Goal: Navigation & Orientation: Find specific page/section

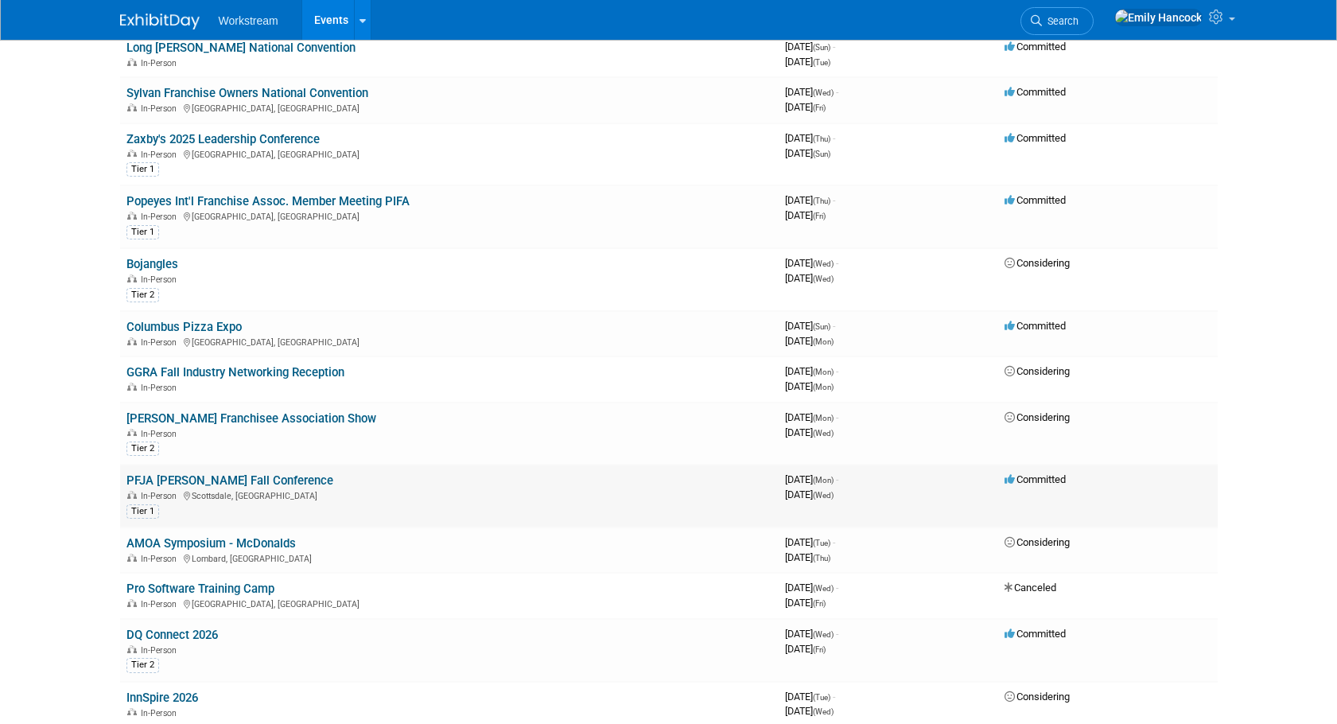
scroll to position [633, 0]
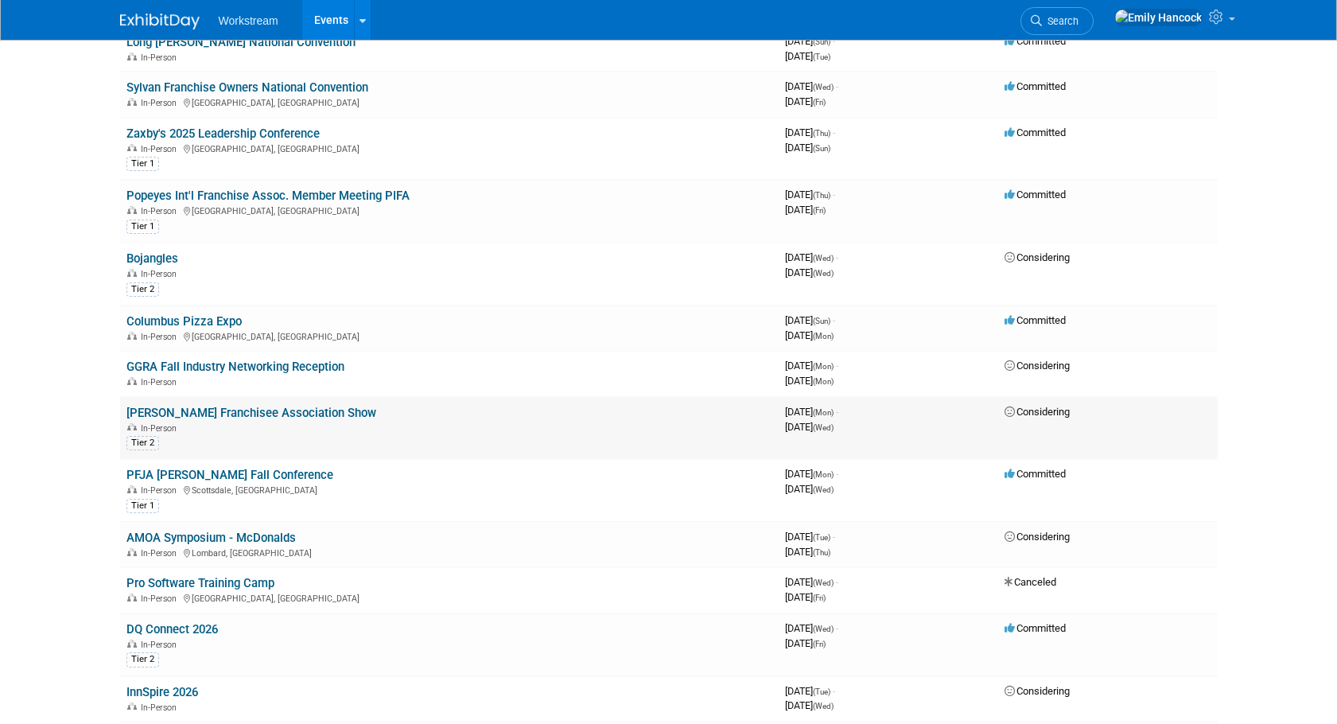
click at [263, 410] on link "[PERSON_NAME] Franchisee Association Show" at bounding box center [251, 413] width 250 height 14
click at [258, 472] on link "PFJA [PERSON_NAME] Fall Conference" at bounding box center [229, 475] width 207 height 14
click at [254, 537] on link "AMOA Symposium - McDonalds" at bounding box center [210, 537] width 169 height 14
click at [253, 584] on link "Pro Software Training Camp" at bounding box center [200, 583] width 148 height 14
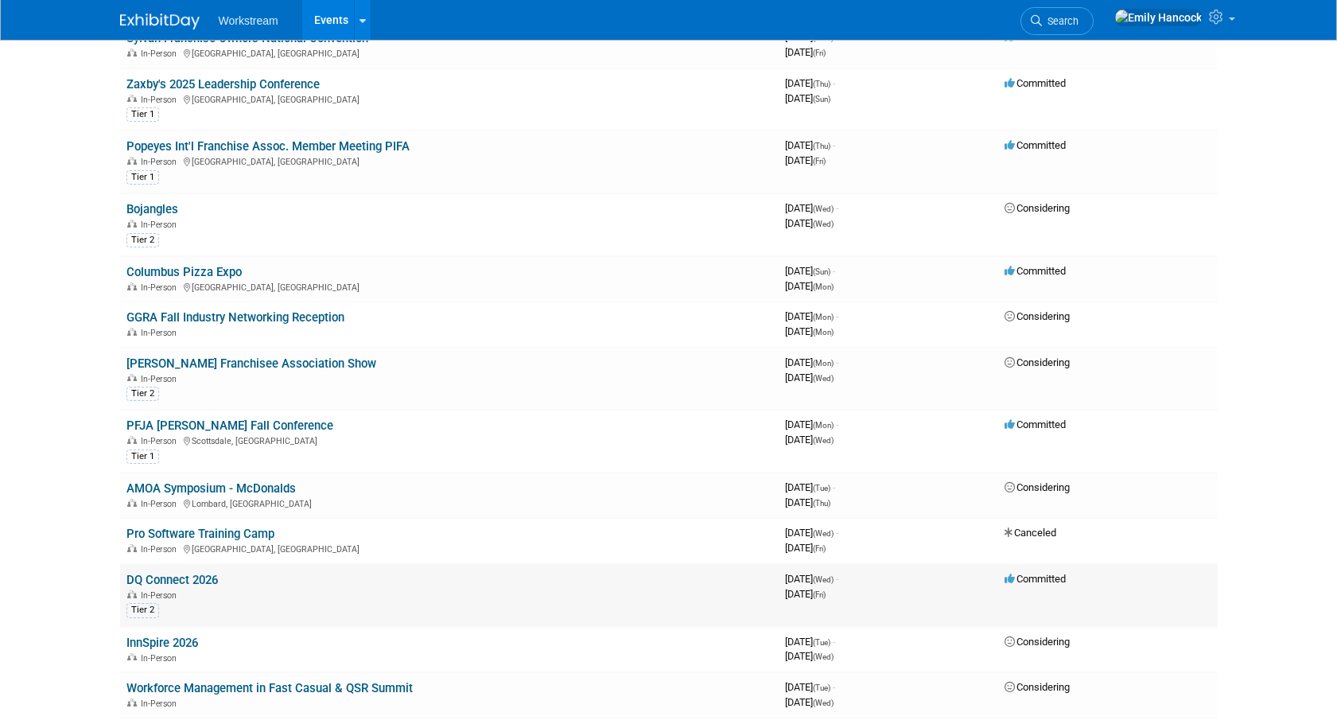
scroll to position [684, 0]
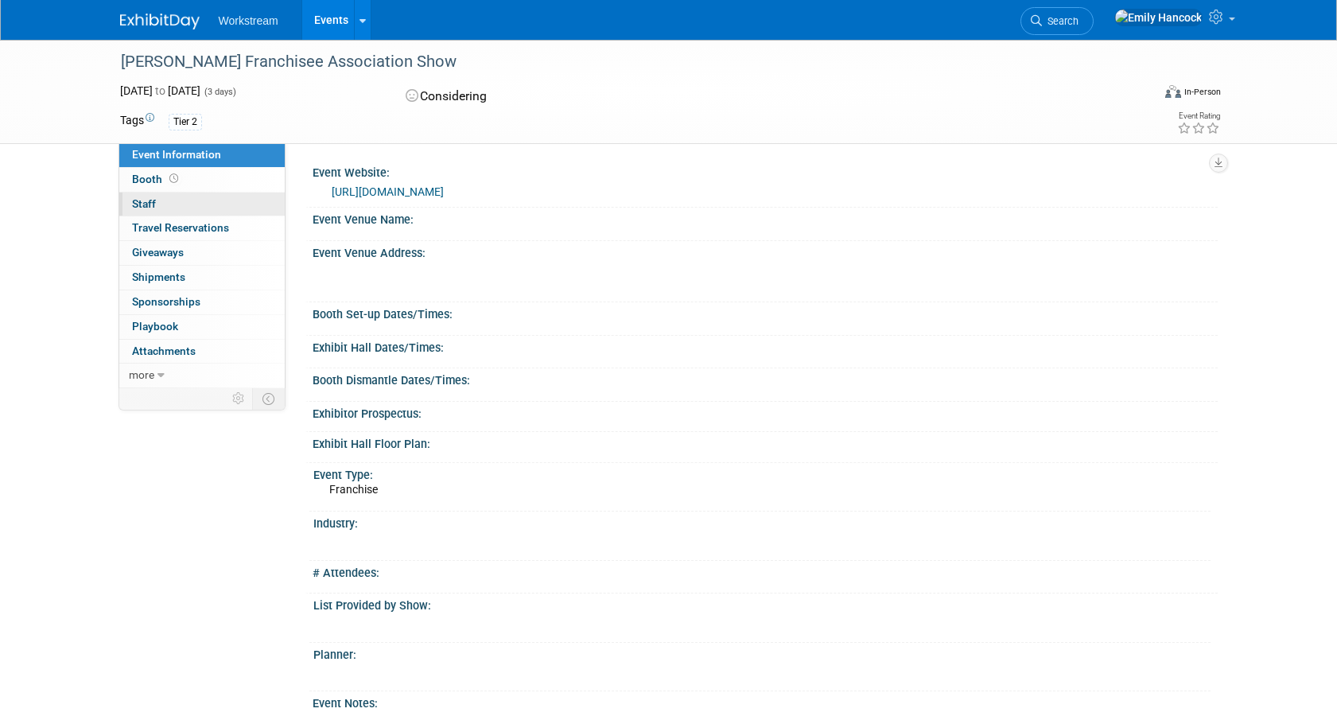
click at [255, 204] on link "0 Staff 0" at bounding box center [201, 204] width 165 height 24
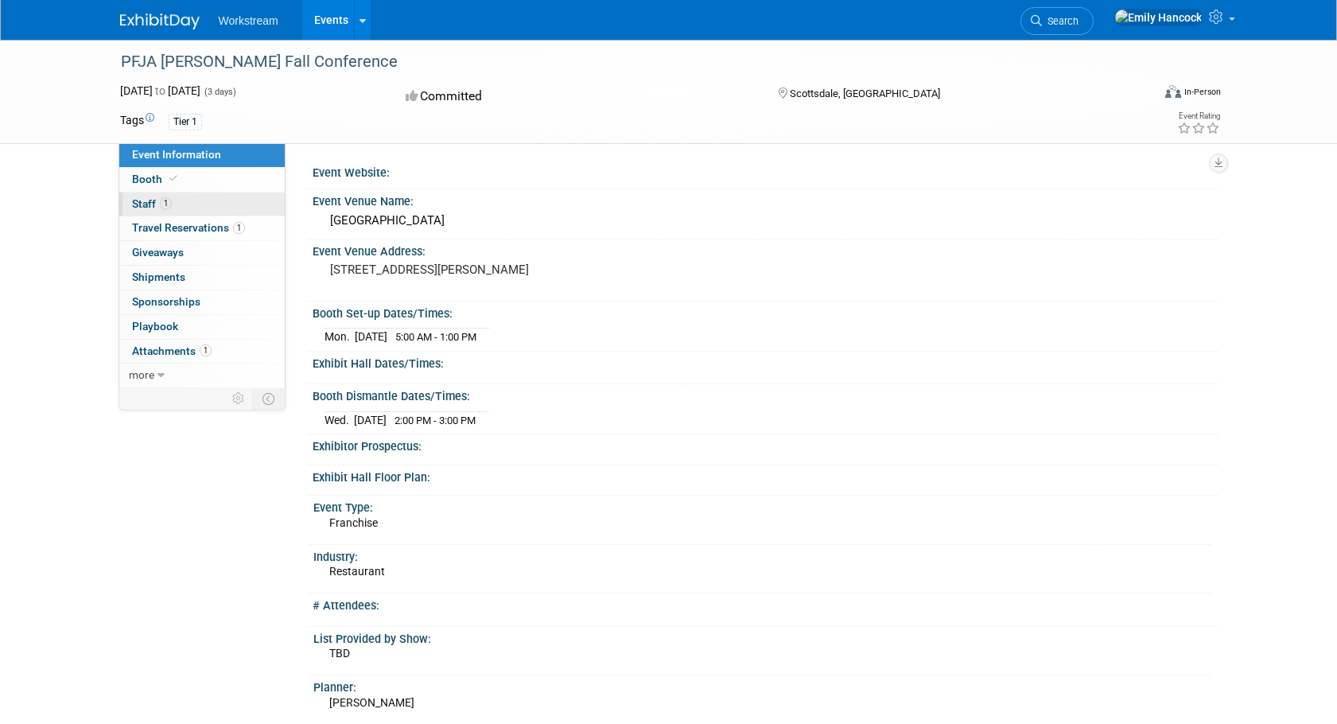
click at [224, 208] on link "1 Staff 1" at bounding box center [201, 204] width 165 height 24
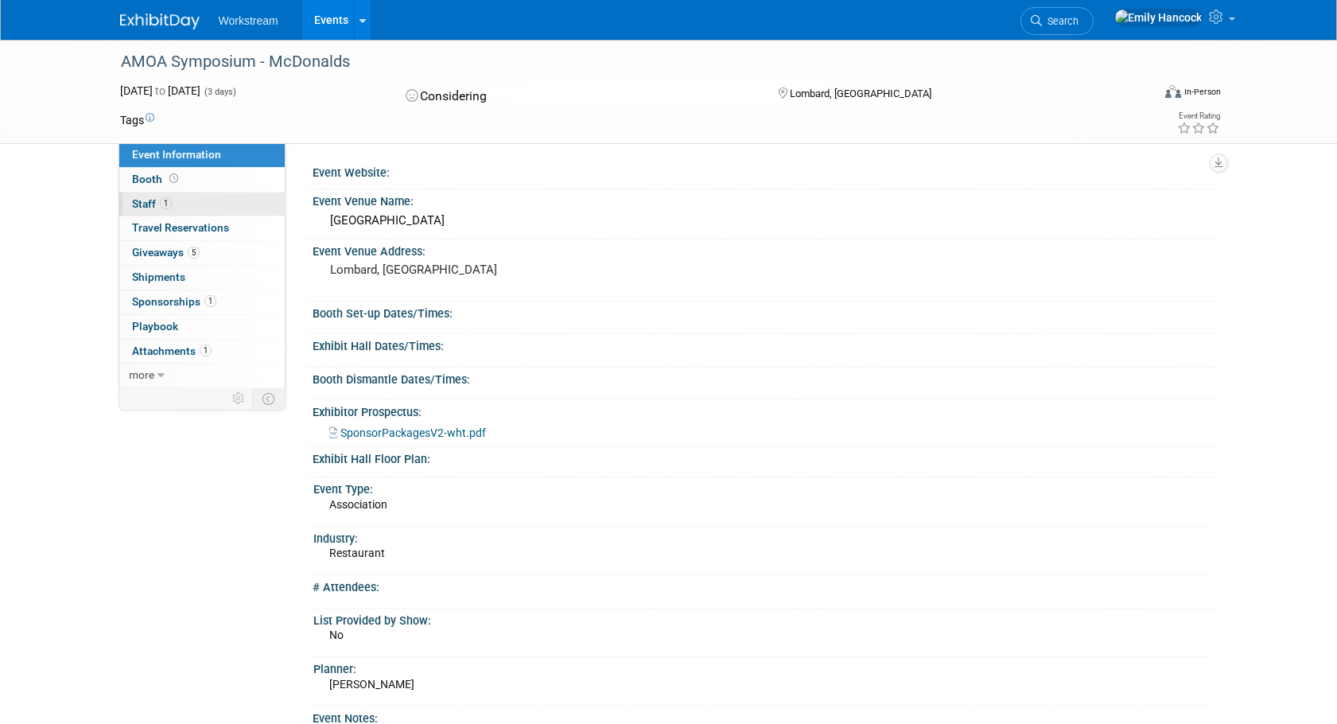
click at [250, 202] on link "1 Staff 1" at bounding box center [201, 204] width 165 height 24
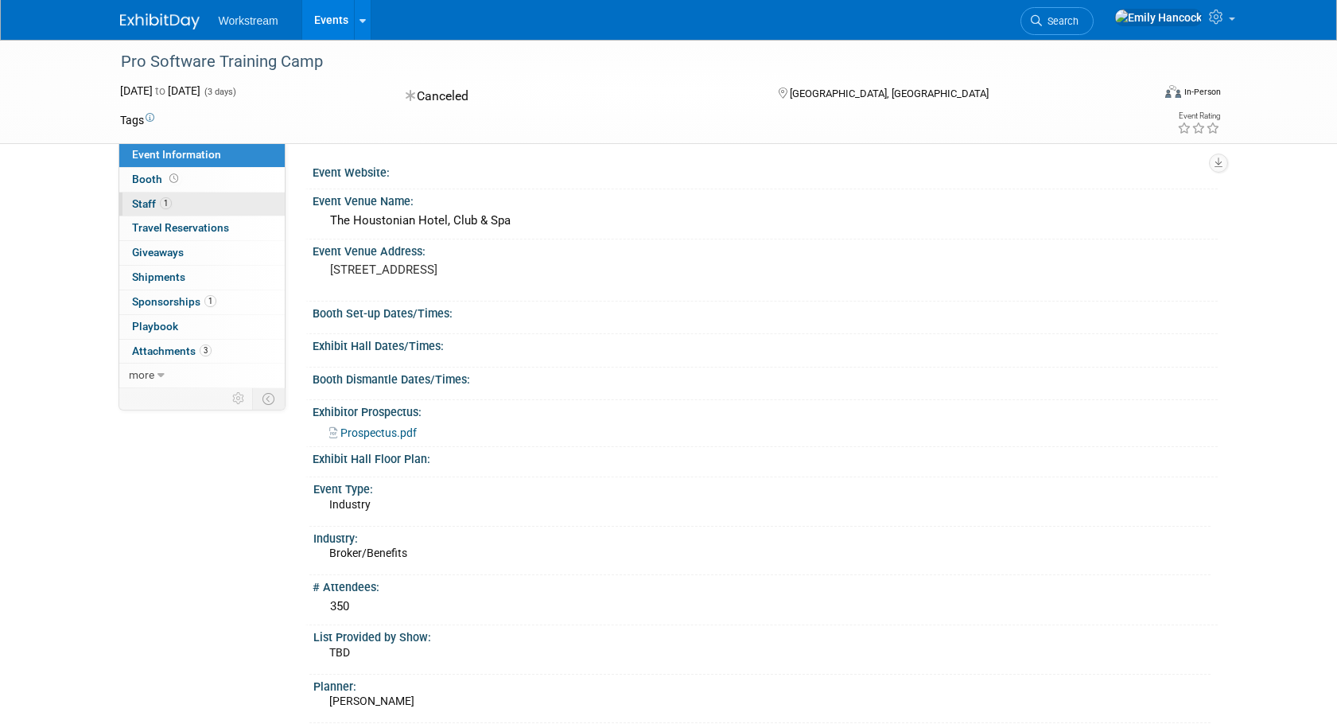
click at [218, 198] on link "1 Staff 1" at bounding box center [201, 204] width 165 height 24
